Goal: Task Accomplishment & Management: Use online tool/utility

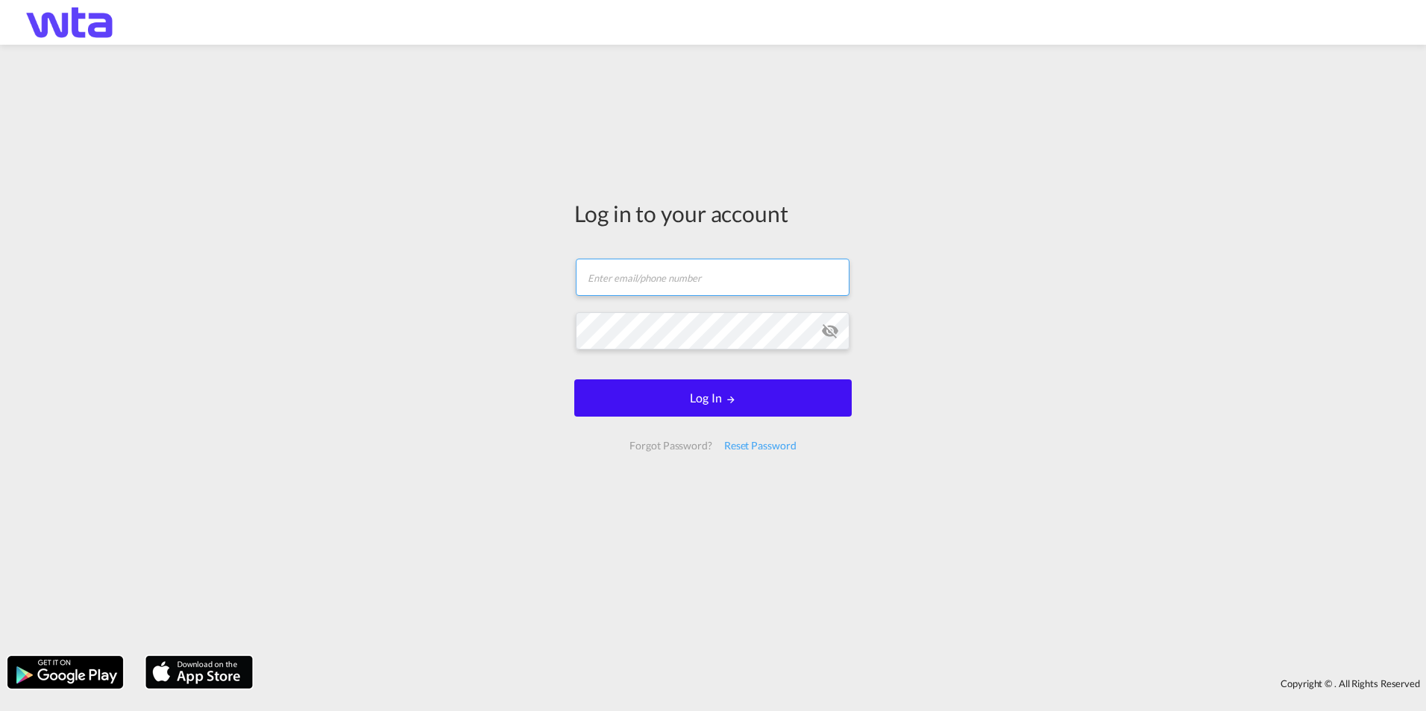
type input "[DOMAIN_NAME][EMAIL_ADDRESS][DOMAIN_NAME]"
click at [683, 405] on button "Log In" at bounding box center [712, 398] width 277 height 37
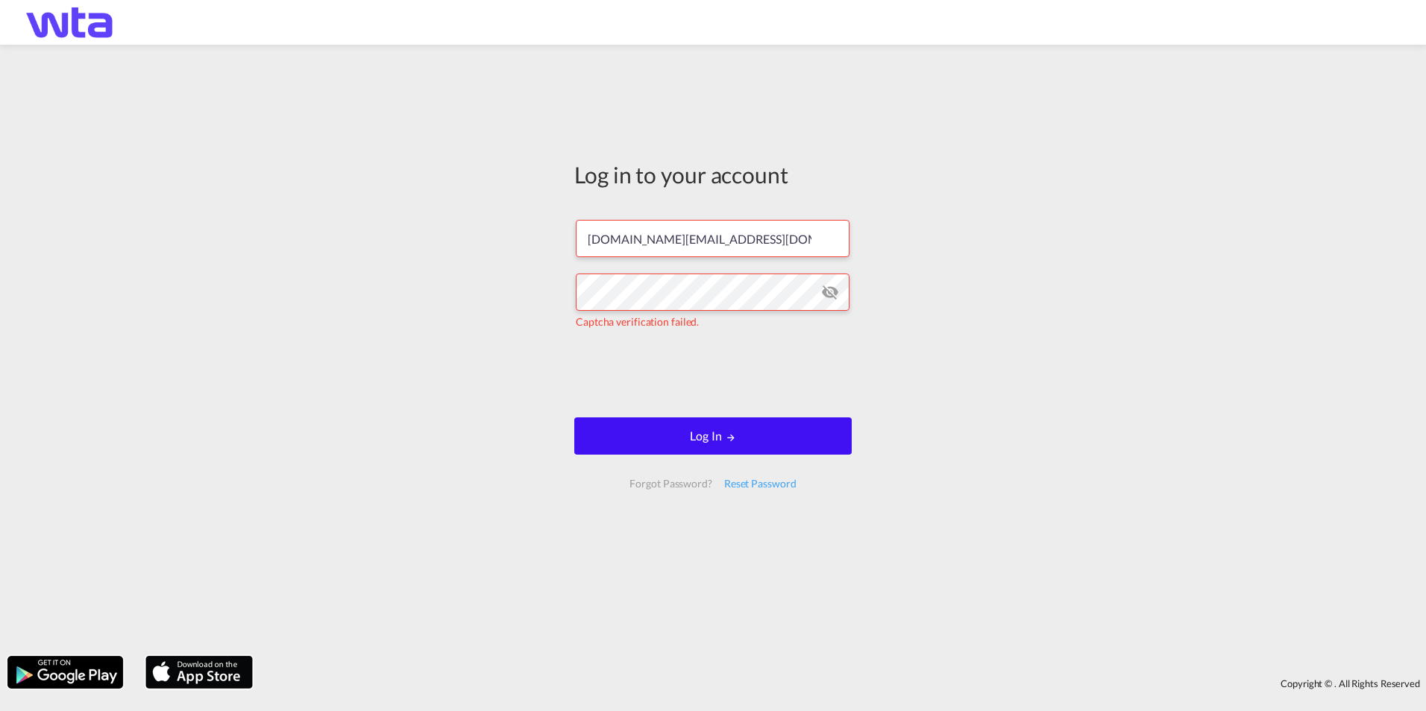
click at [714, 438] on button "Log In" at bounding box center [712, 436] width 277 height 37
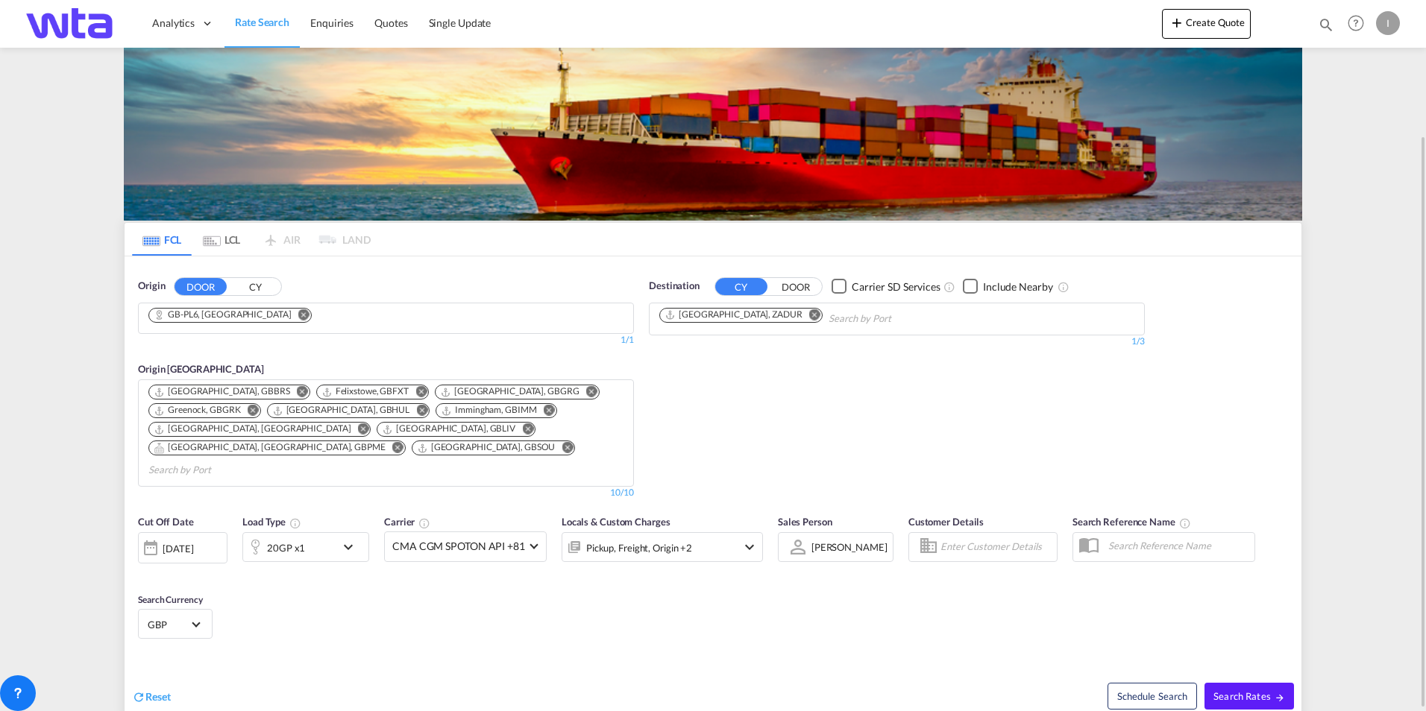
scroll to position [169, 0]
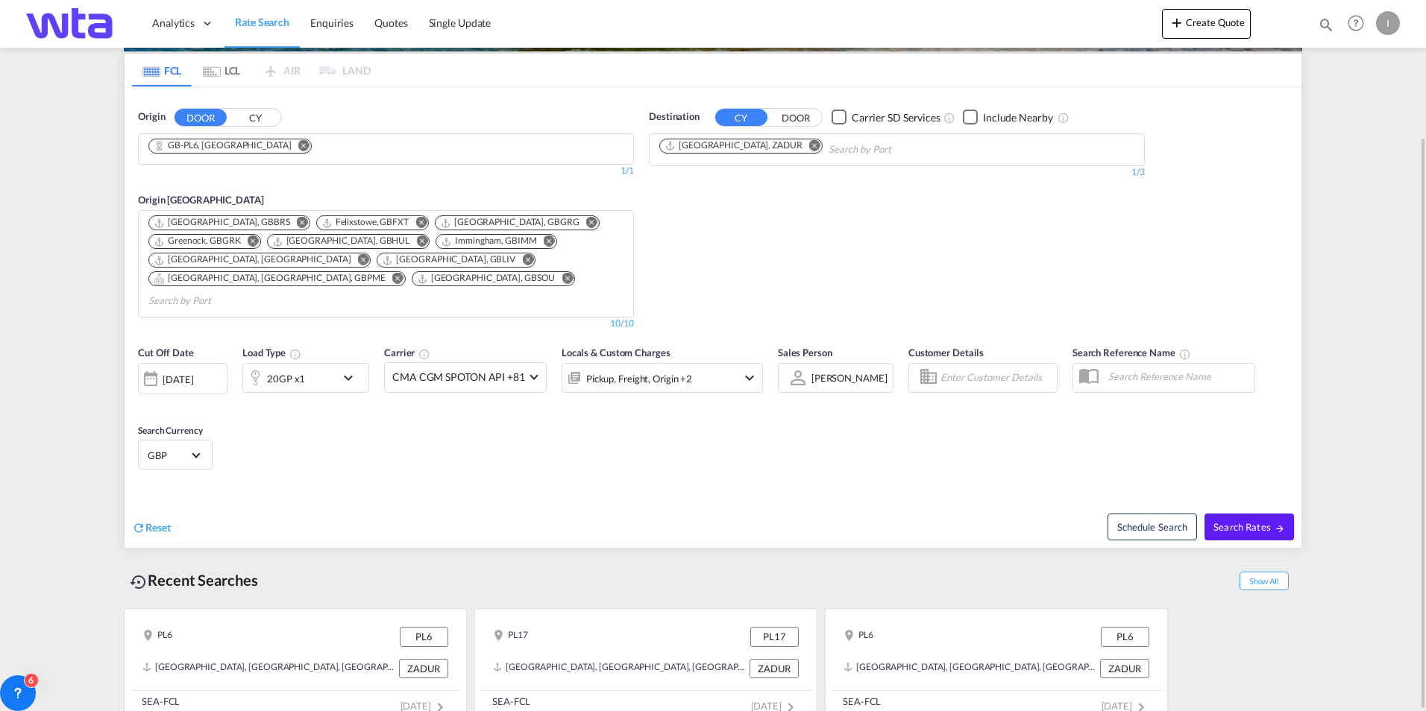
click at [297, 221] on md-icon "Remove" at bounding box center [302, 222] width 11 height 11
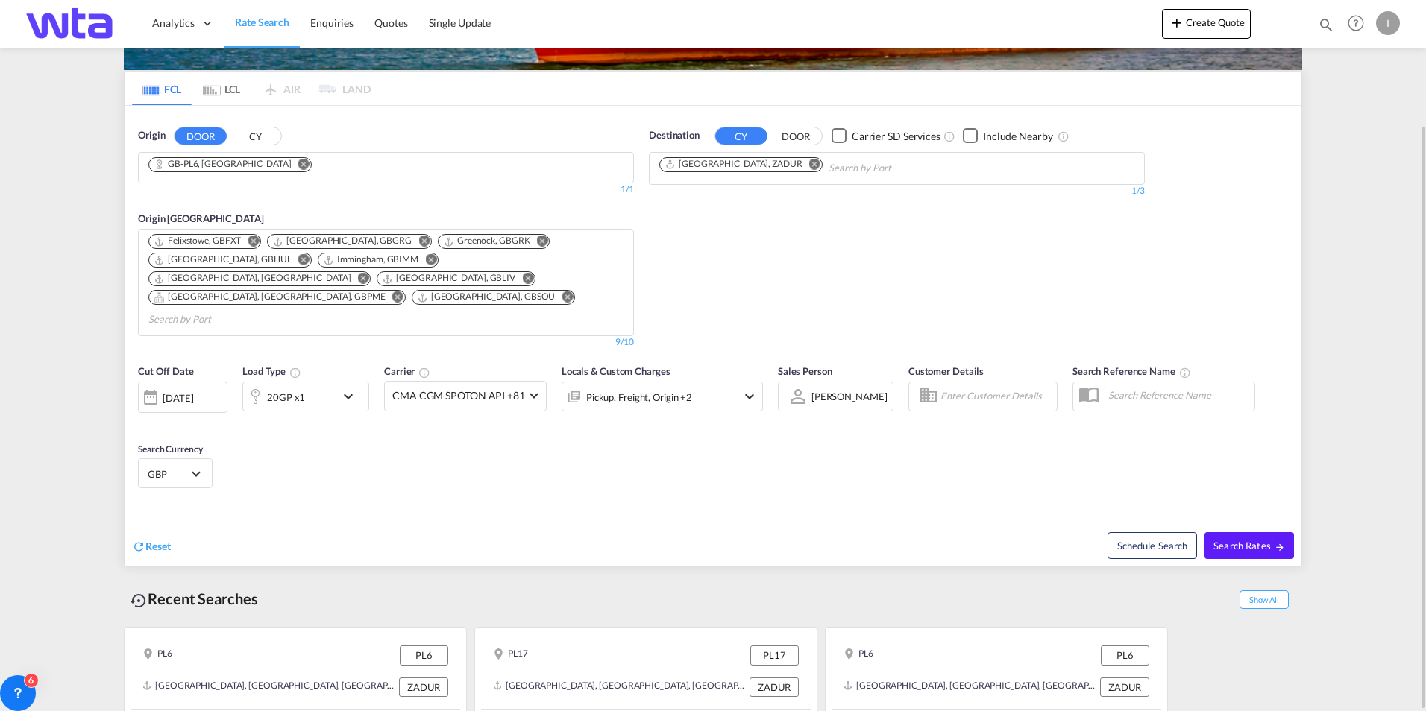
click at [418, 237] on md-icon "Remove" at bounding box center [423, 241] width 11 height 11
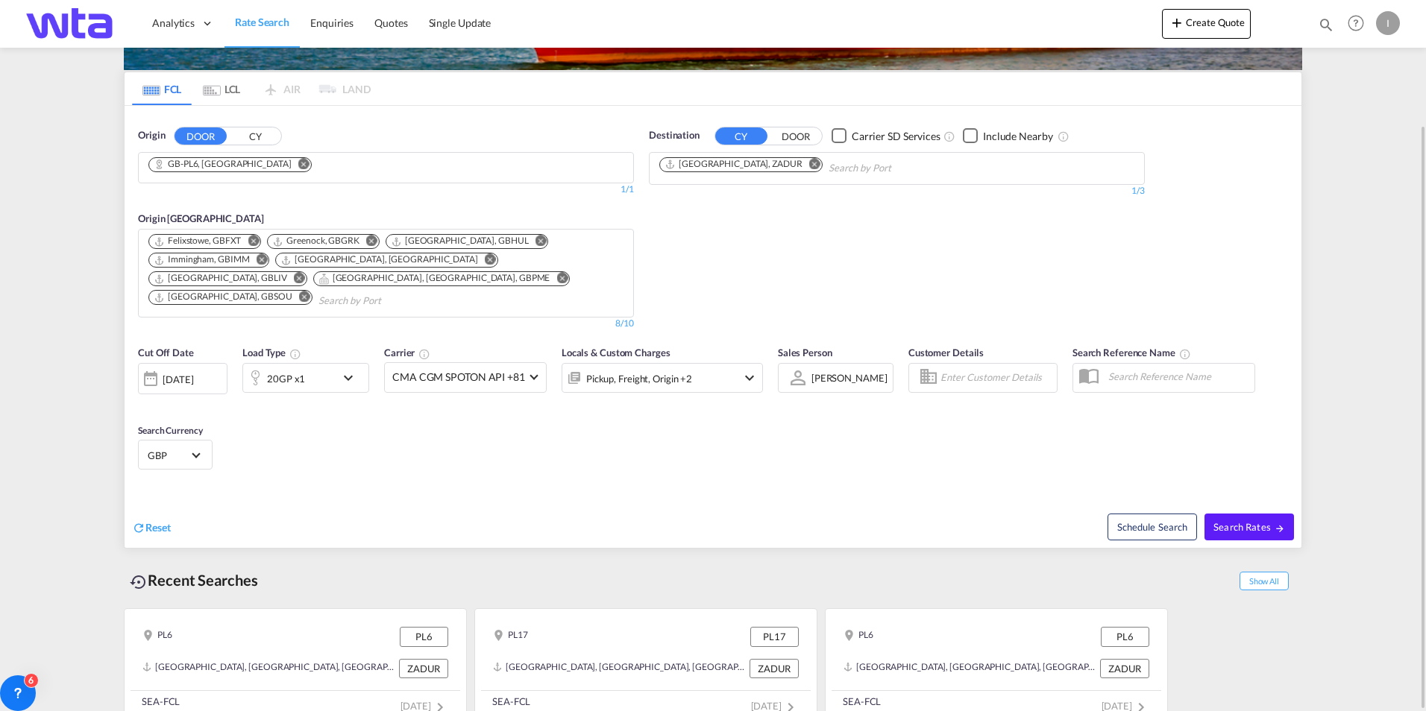
click at [375, 237] on md-icon "Remove" at bounding box center [371, 241] width 11 height 11
click at [417, 239] on md-icon "Remove" at bounding box center [422, 241] width 11 height 11
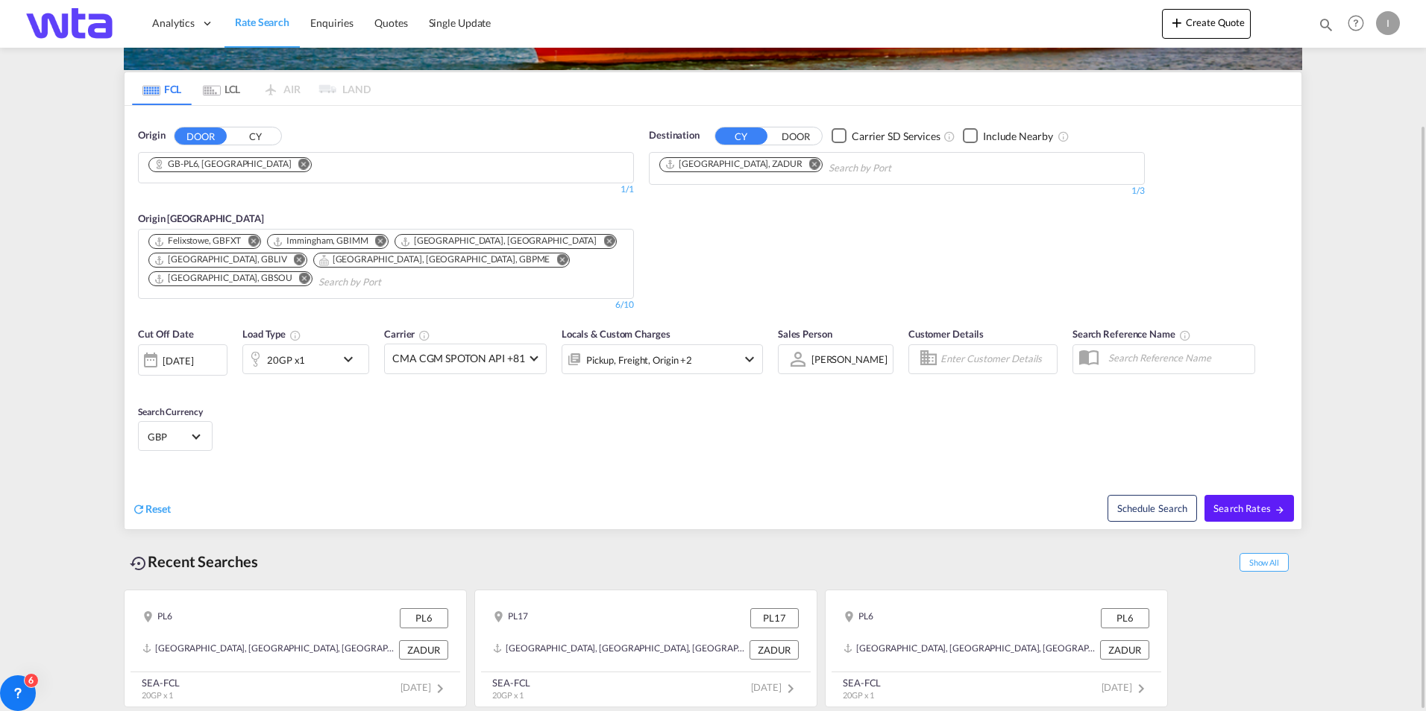
click at [283, 92] on md-pagination-wrapper "FCL LCL AIR LAND" at bounding box center [251, 88] width 239 height 33
click at [283, 87] on md-pagination-wrapper "FCL LCL AIR LAND" at bounding box center [251, 88] width 239 height 33
click at [264, 92] on md-pagination-wrapper "FCL LCL AIR LAND" at bounding box center [251, 88] width 239 height 33
click at [282, 91] on md-pagination-wrapper "FCL LCL AIR LAND" at bounding box center [251, 88] width 239 height 33
